Goal: Manage account settings

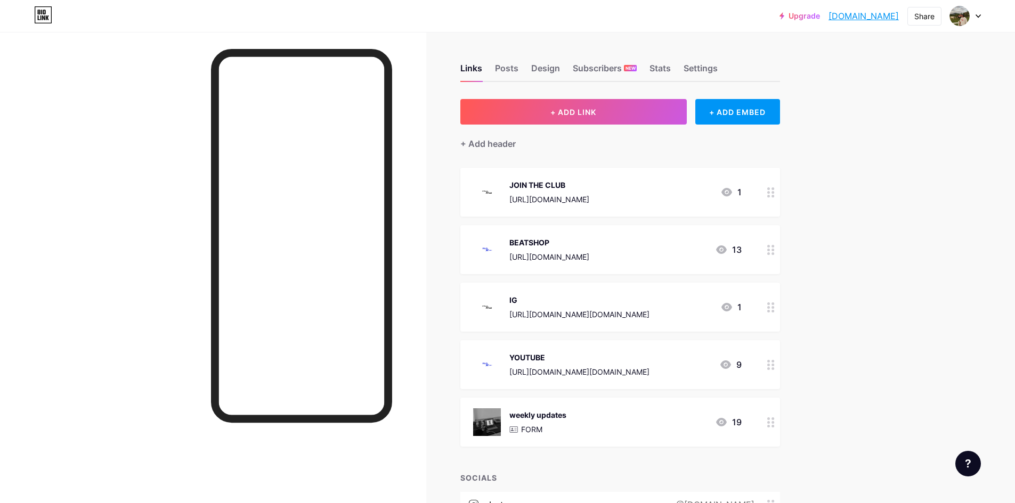
click at [871, 18] on link "[DOMAIN_NAME]" at bounding box center [863, 16] width 70 height 13
click at [705, 66] on div "Settings" at bounding box center [700, 71] width 34 height 19
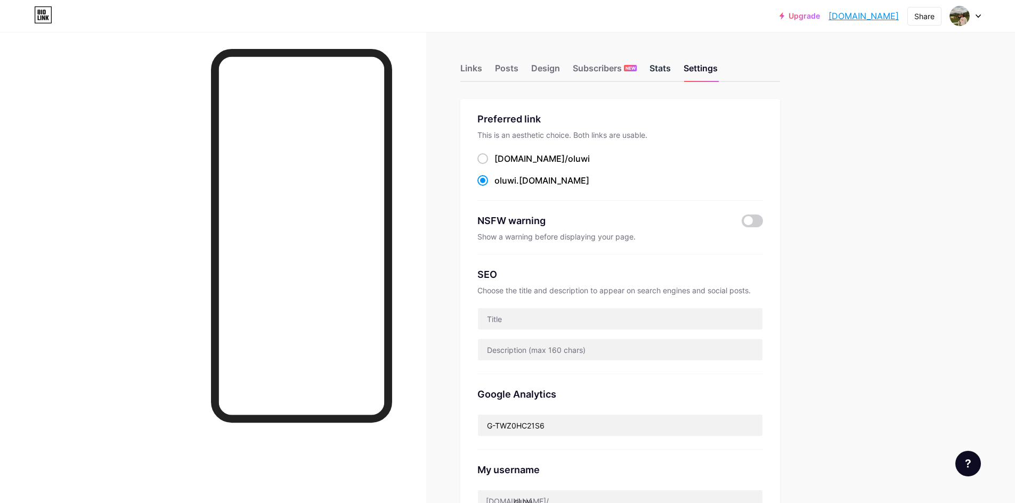
click at [662, 71] on div "Stats" at bounding box center [659, 71] width 21 height 19
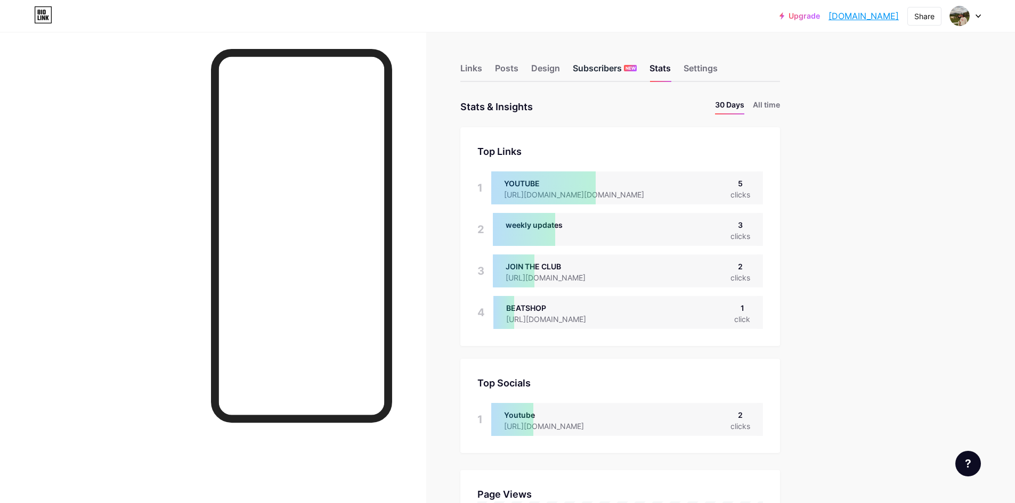
click at [584, 69] on div "Subscribers NEW" at bounding box center [605, 71] width 64 height 19
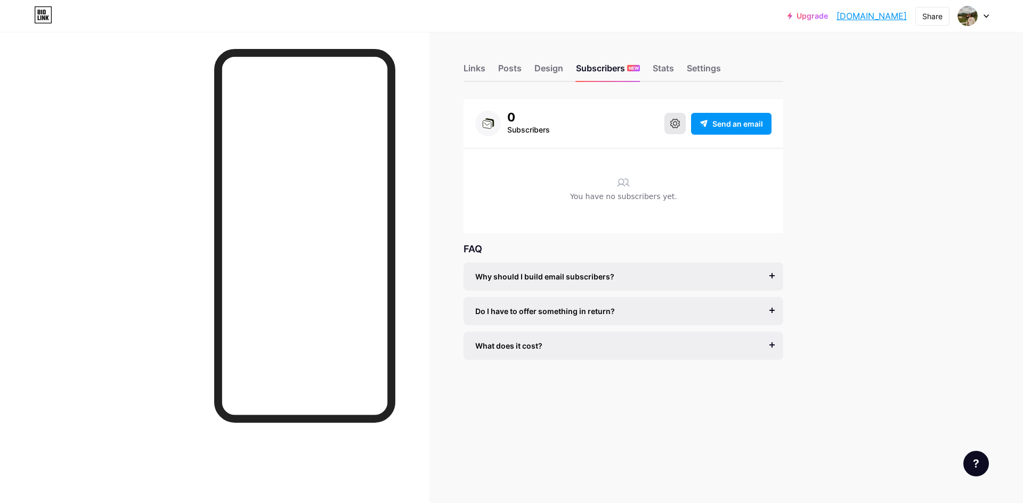
click at [677, 128] on button at bounding box center [674, 123] width 21 height 21
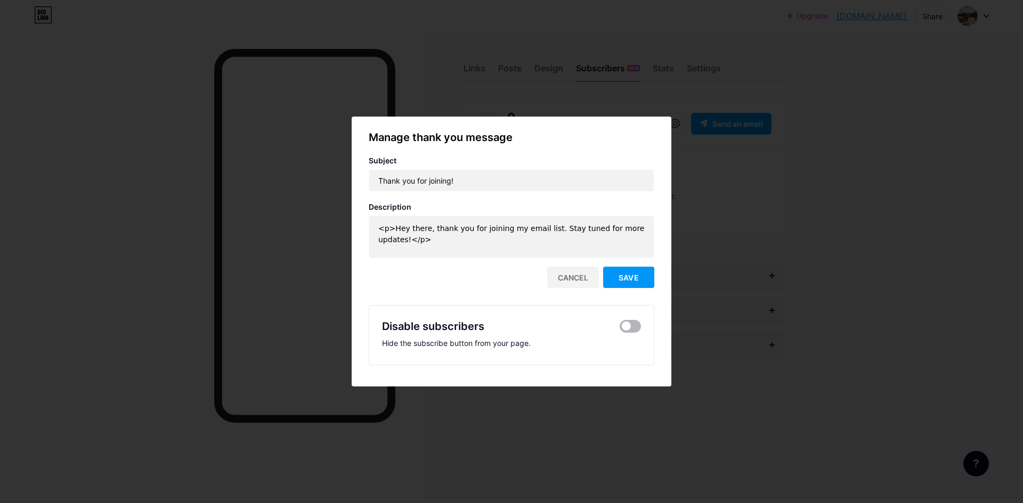
click at [628, 326] on span at bounding box center [629, 326] width 21 height 13
click at [619, 329] on input "checkbox" at bounding box center [619, 329] width 0 height 0
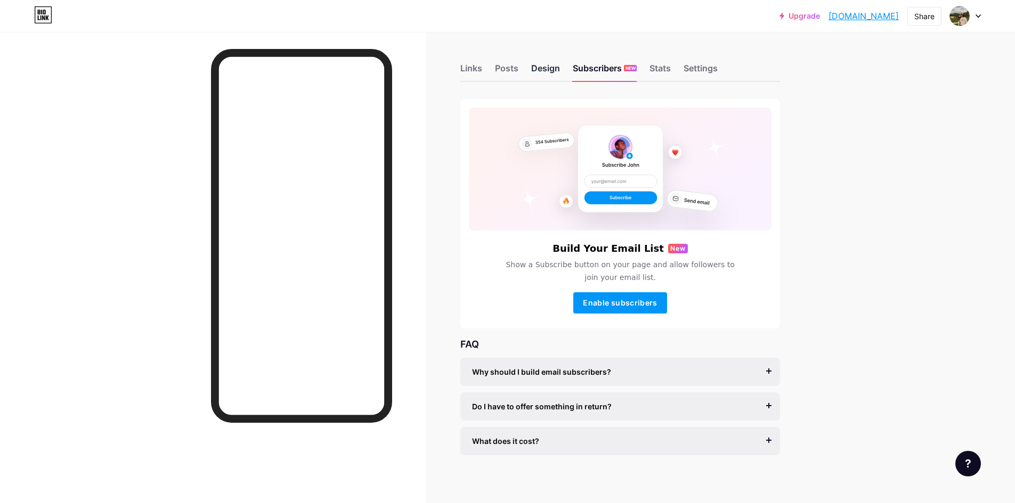
click at [541, 68] on div "Design" at bounding box center [545, 71] width 29 height 19
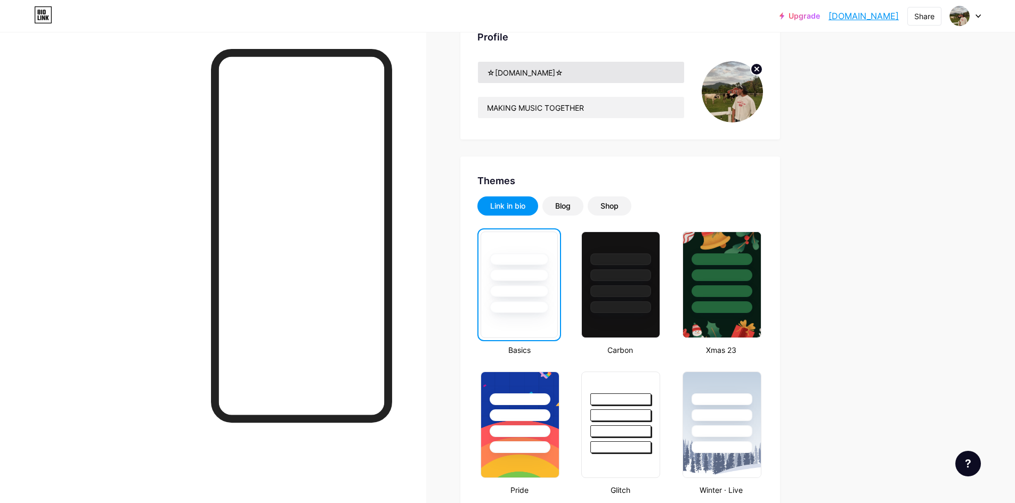
scroll to position [88, 0]
